Goal: Check status: Check status

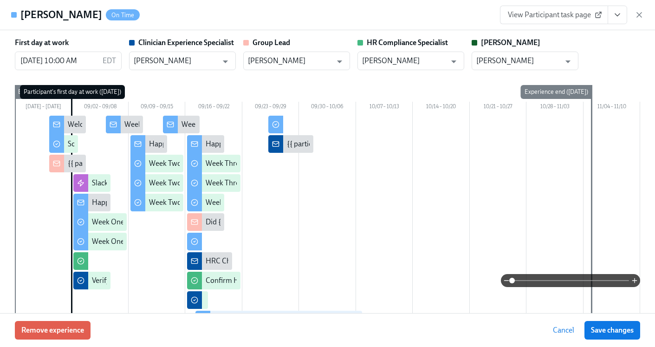
scroll to position [0, 12856]
click at [639, 15] on icon "button" at bounding box center [639, 15] width 5 height 5
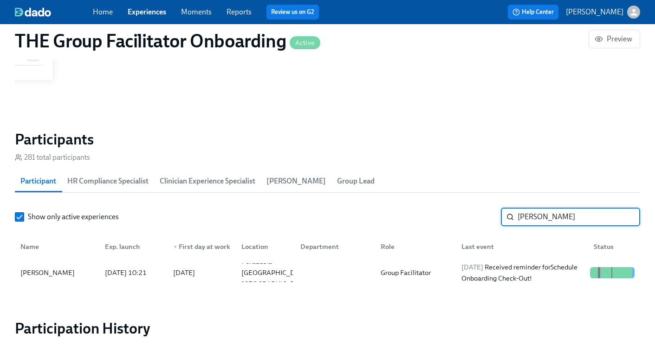
drag, startPoint x: 569, startPoint y: 219, endPoint x: 480, endPoint y: 217, distance: 89.1
click at [481, 217] on div "Show only active experiences Jeremy ​" at bounding box center [327, 216] width 625 height 19
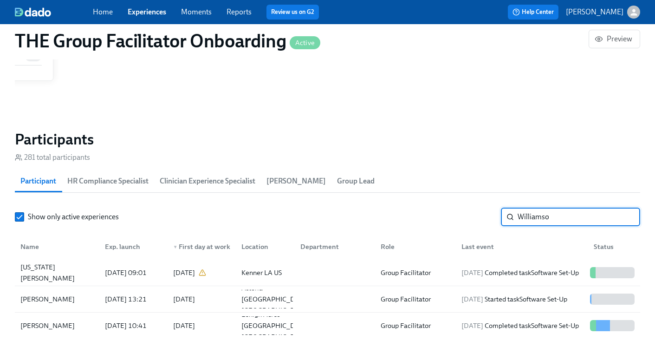
type input "Williamson"
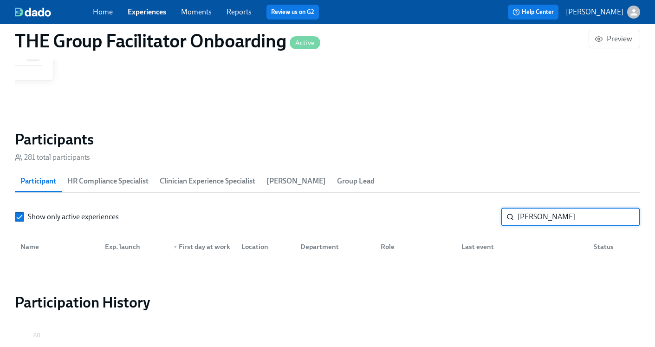
drag, startPoint x: 564, startPoint y: 217, endPoint x: 470, endPoint y: 211, distance: 93.9
click at [470, 211] on div "Show only active experiences Williamson ​" at bounding box center [327, 216] width 625 height 19
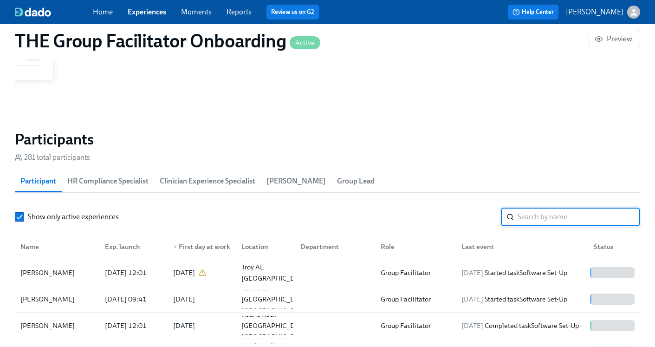
click at [152, 13] on link "Experiences" at bounding box center [147, 11] width 39 height 9
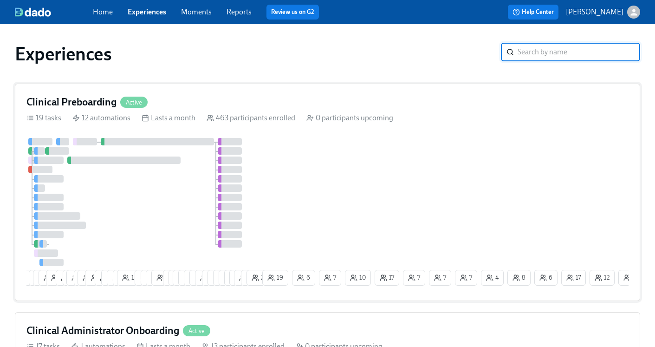
click at [85, 104] on h4 "Clinical Preboarding" at bounding box center [71, 102] width 90 height 14
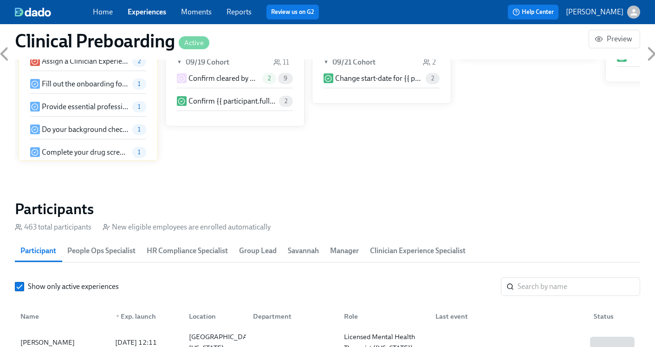
scroll to position [975, 0]
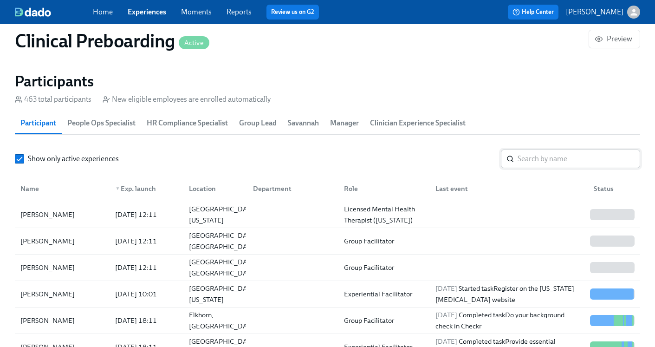
click at [566, 164] on input "search" at bounding box center [578, 158] width 122 height 19
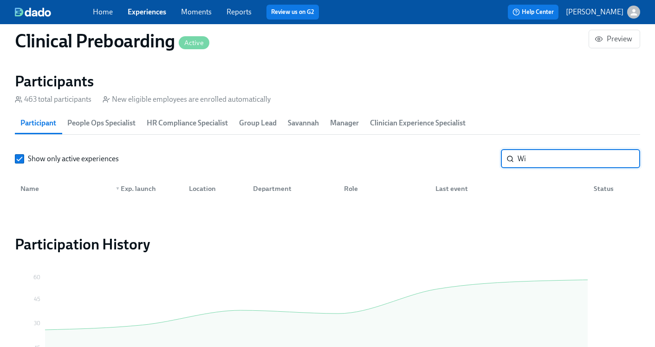
type input "W"
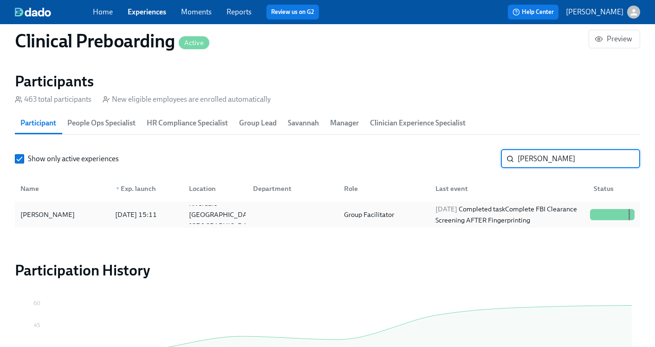
click at [553, 214] on div "2025/09/04 Completed task Complete FBI Clearance Screening AFTER Fingerprinting" at bounding box center [508, 214] width 154 height 22
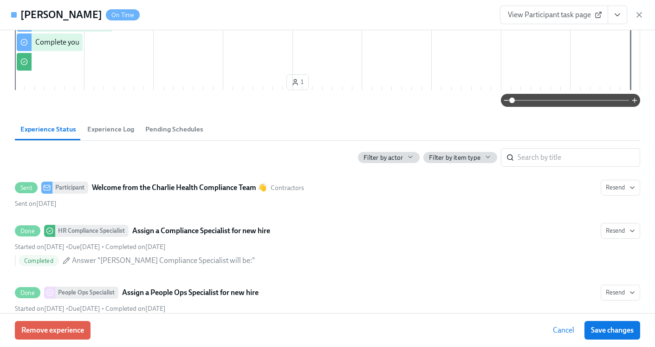
scroll to position [377, 0]
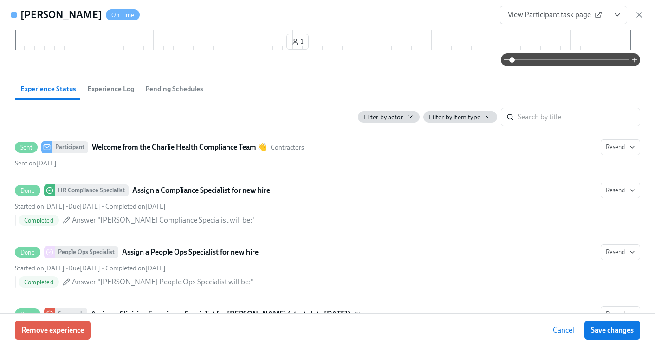
click at [621, 18] on icon "View task page" at bounding box center [616, 14] width 9 height 9
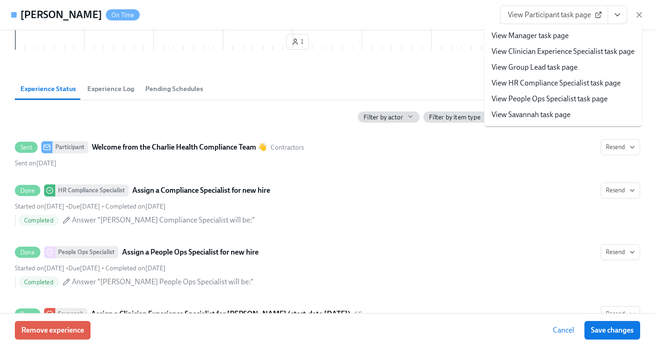
click at [560, 80] on link "View HR Compliance Specialist task page" at bounding box center [555, 83] width 129 height 10
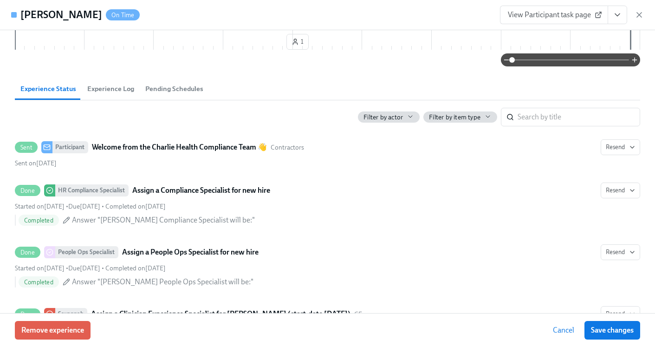
scroll to position [0, 11097]
click at [636, 14] on icon "button" at bounding box center [638, 14] width 9 height 9
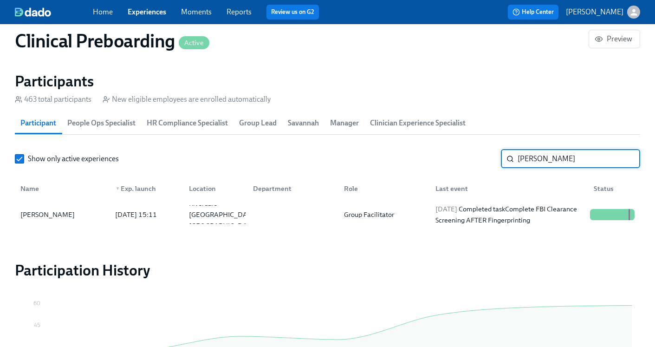
drag, startPoint x: 560, startPoint y: 158, endPoint x: 483, endPoint y: 156, distance: 76.6
click at [483, 156] on div "Show only active experiences Elizabeth ​" at bounding box center [327, 158] width 625 height 19
type input "Ulam"
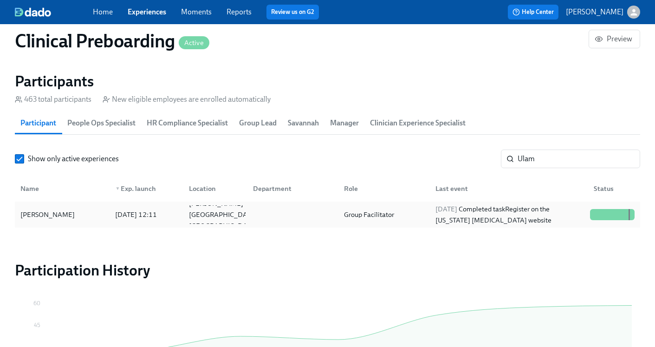
click at [376, 208] on div "Group Facilitator" at bounding box center [381, 214] width 91 height 19
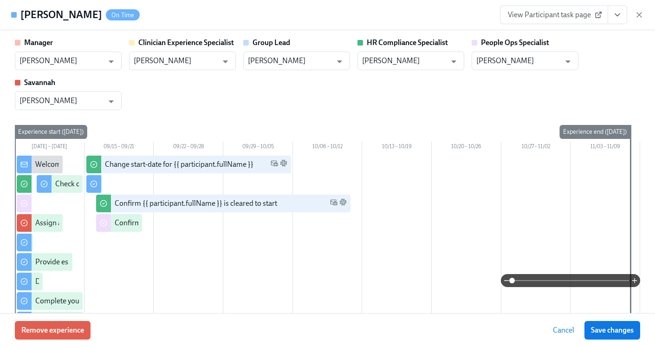
click at [618, 20] on button "View task page" at bounding box center [616, 15] width 19 height 19
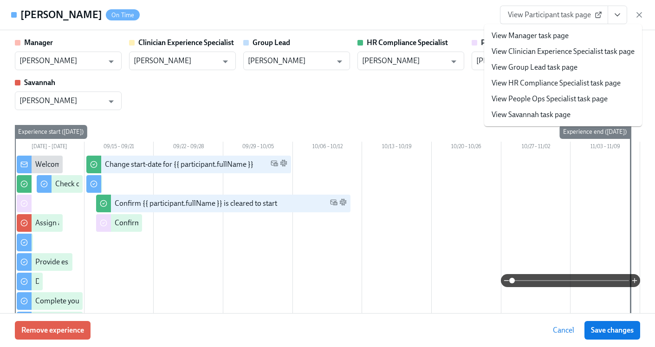
click at [552, 83] on link "View HR Compliance Specialist task page" at bounding box center [555, 83] width 129 height 10
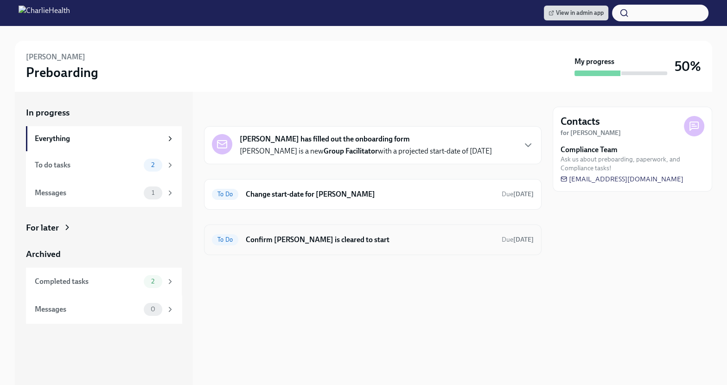
click at [406, 232] on div "To Do Confirm [PERSON_NAME] is cleared to start Due [DATE]" at bounding box center [373, 239] width 322 height 15
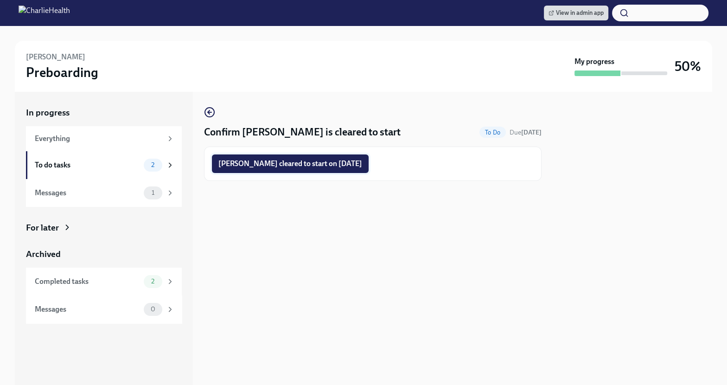
click at [359, 165] on span "[PERSON_NAME] cleared to start on [DATE]" at bounding box center [291, 163] width 144 height 9
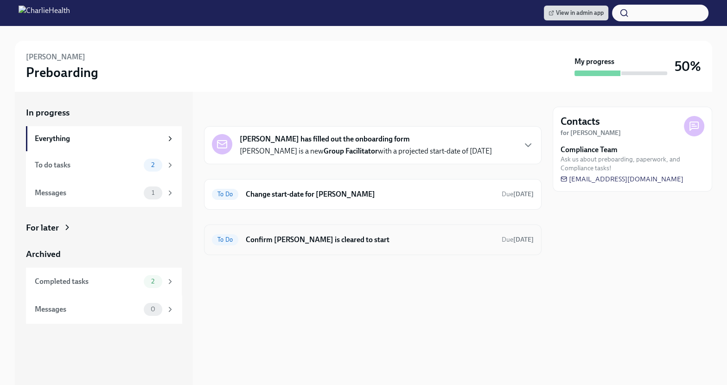
click at [340, 240] on h6 "Confirm Mackenzie Ulam is cleared to start" at bounding box center [370, 240] width 249 height 10
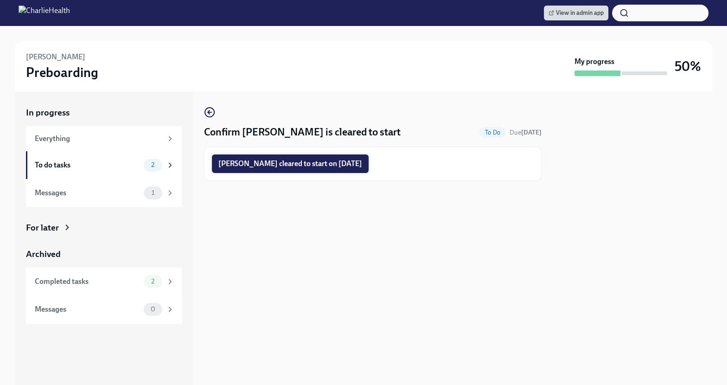
click at [331, 170] on button "Mackenzie Ulam cleared to start on 09/29/2025" at bounding box center [290, 163] width 157 height 19
